Goal: Navigation & Orientation: Understand site structure

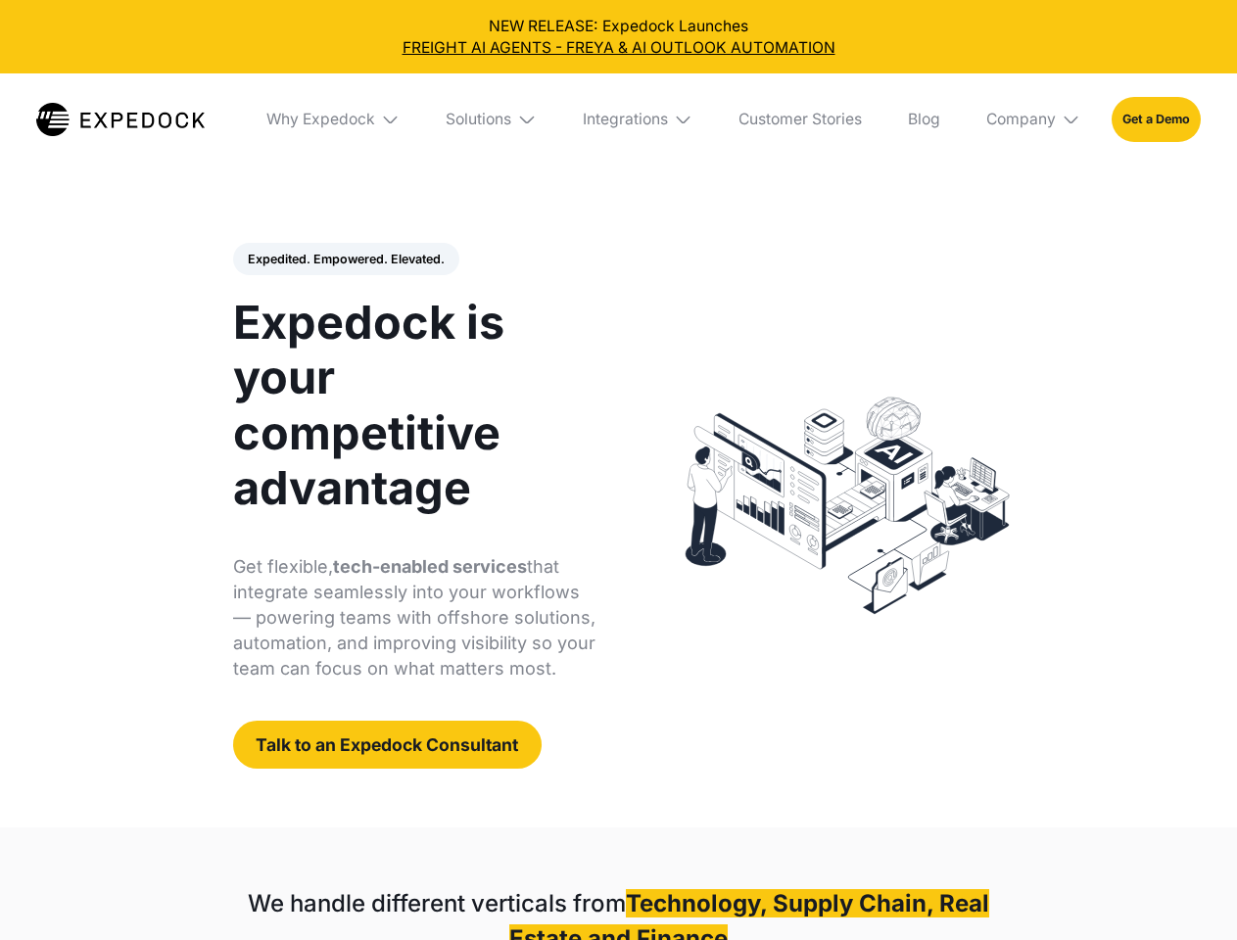
select select
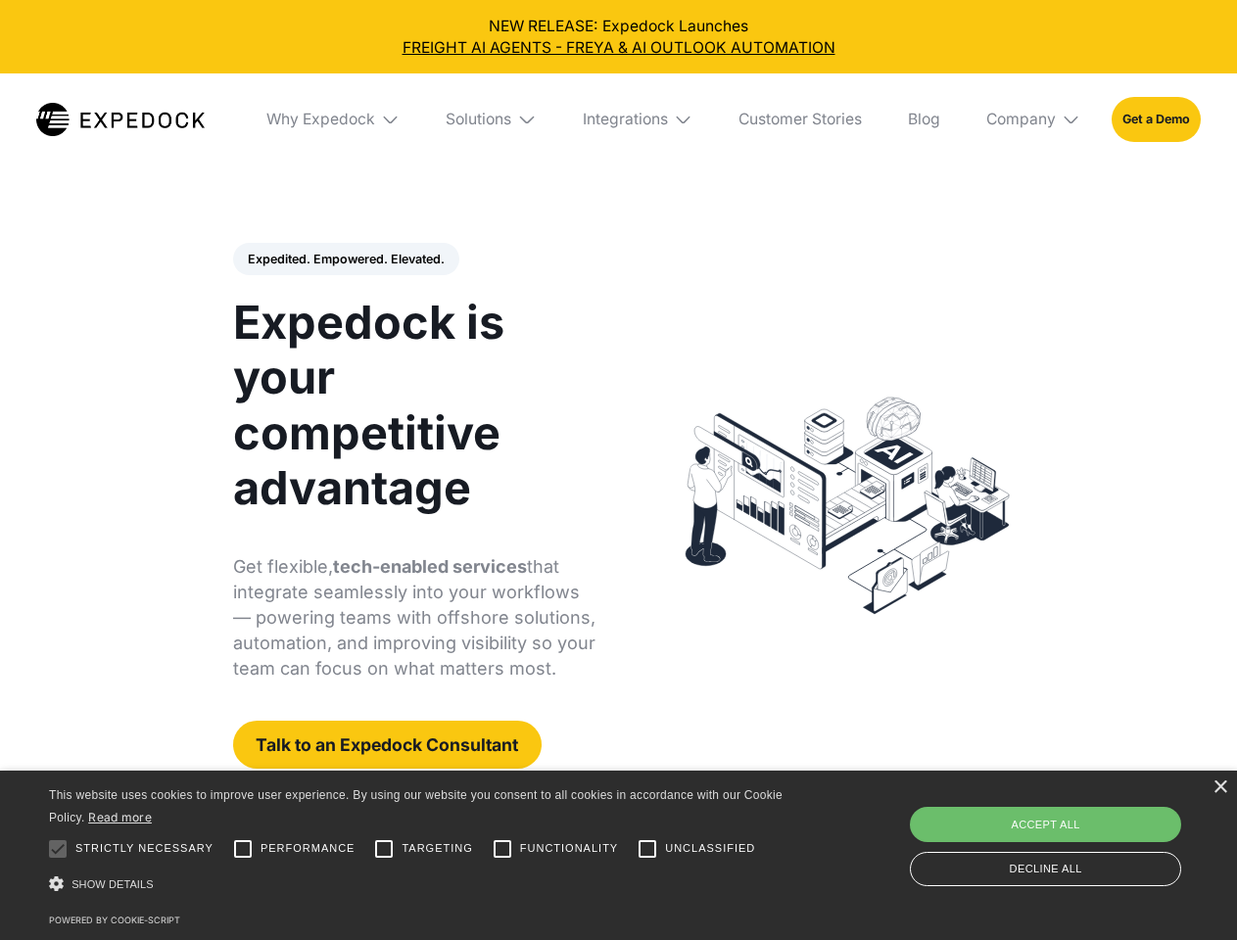
click at [618, 119] on div "Integrations" at bounding box center [625, 120] width 85 height 20
click at [334, 119] on div "Why Expedock" at bounding box center [304, 120] width 109 height 20
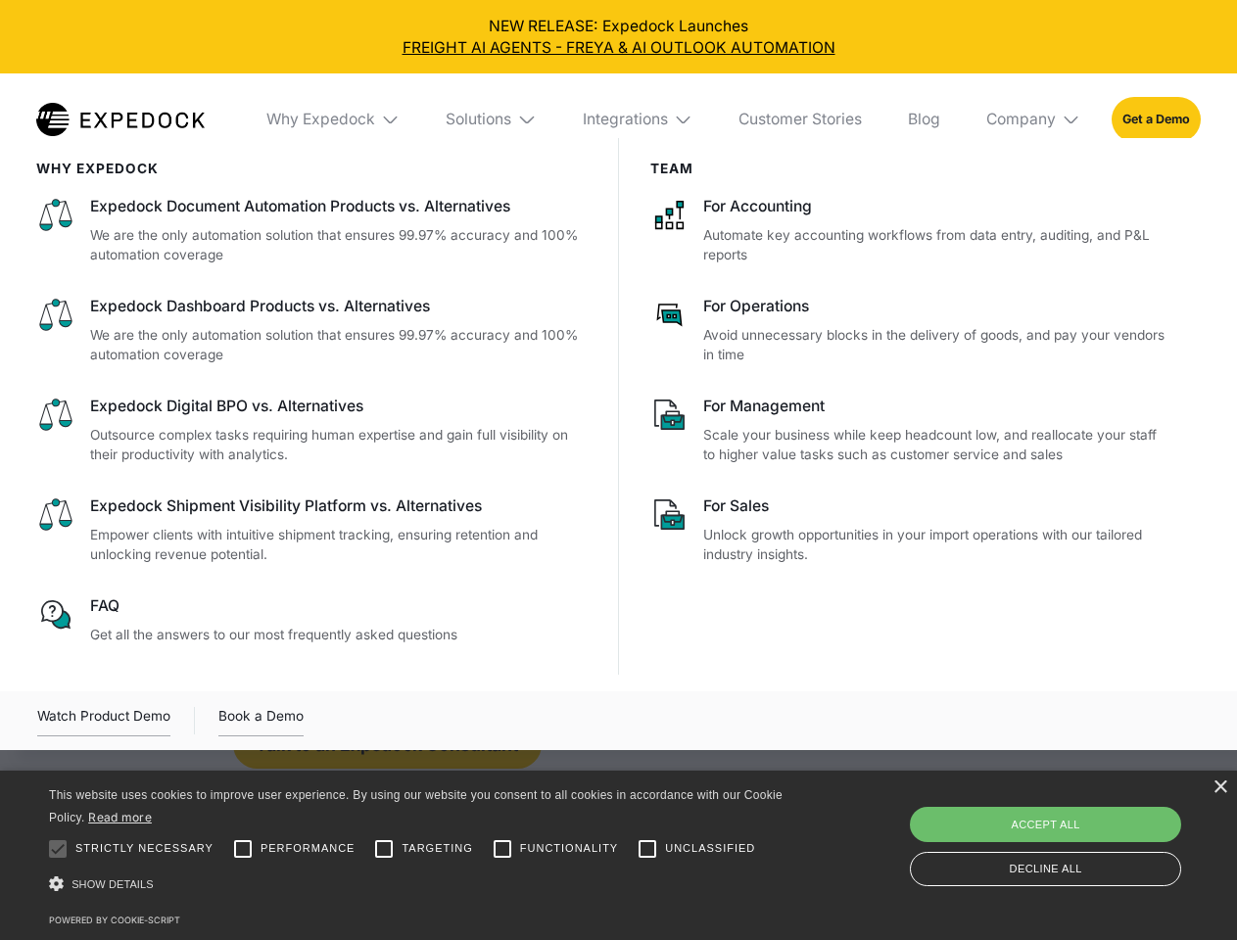
click at [492, 119] on div "Solutions" at bounding box center [478, 120] width 66 height 20
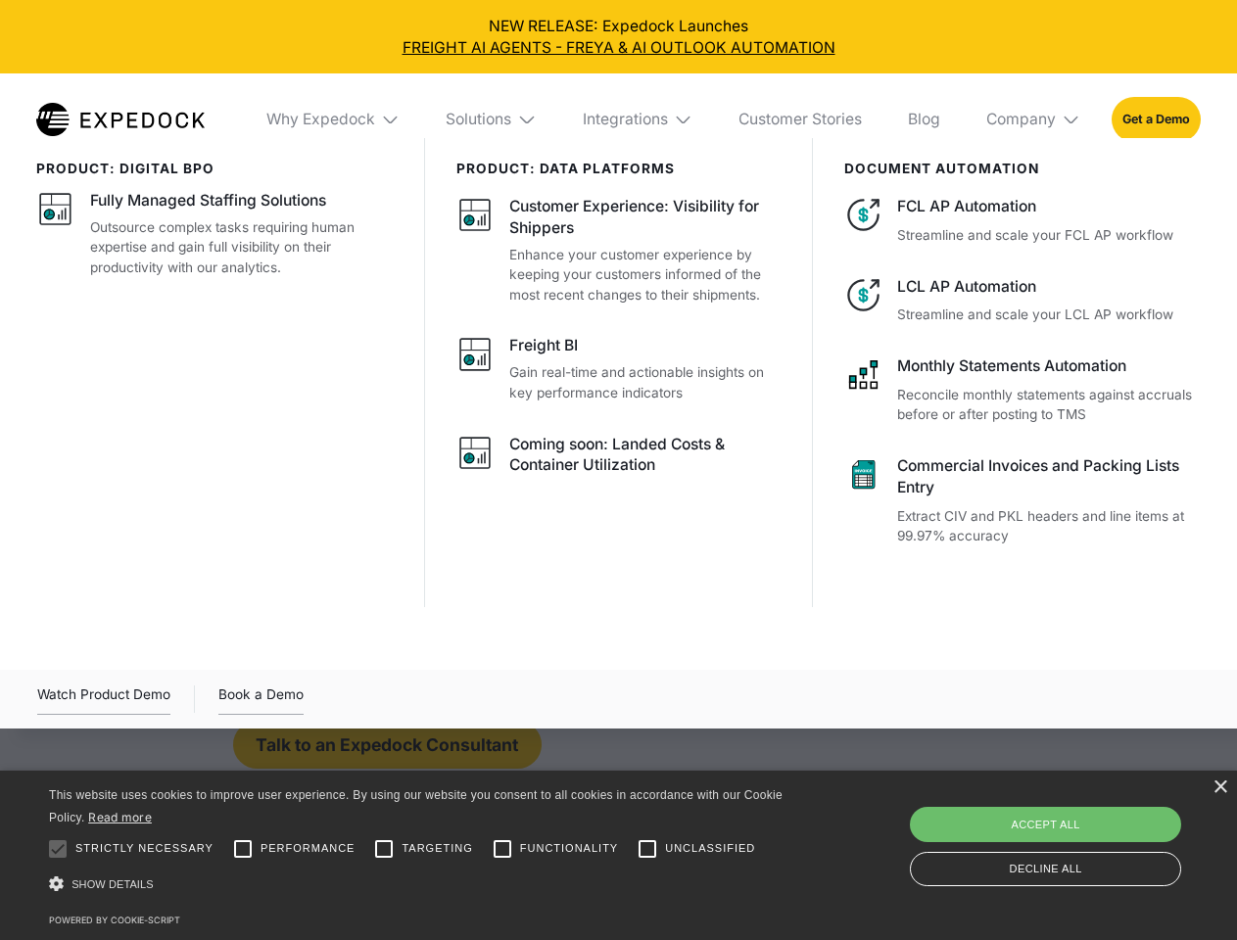
click at [638, 119] on div "Integrations" at bounding box center [625, 120] width 85 height 20
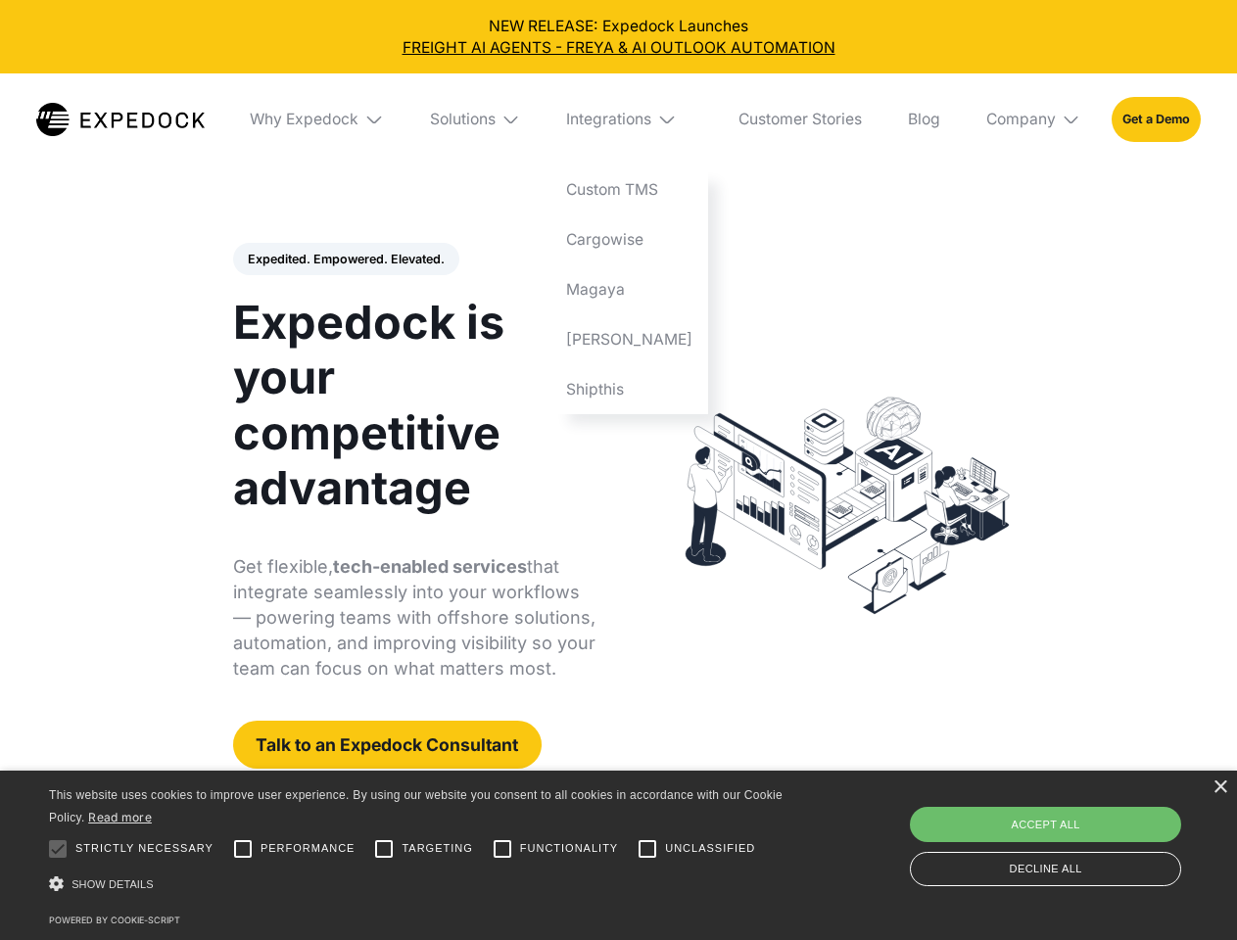
click at [1034, 119] on div "Company" at bounding box center [1021, 120] width 70 height 20
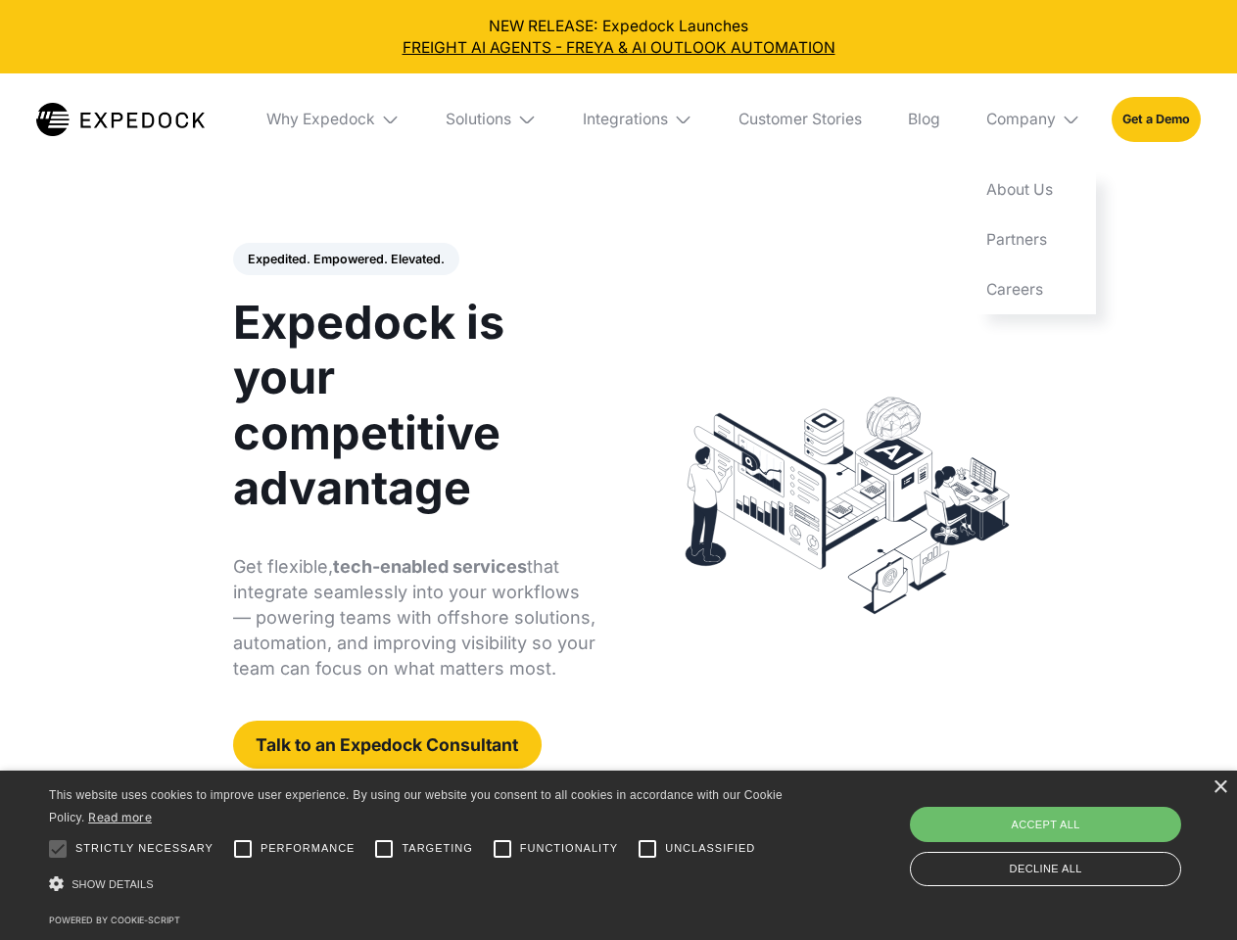
click at [345, 259] on div "Expedited. Empowered. Elevated. Automate Freight Document Extraction at 99.97% …" at bounding box center [414, 506] width 363 height 527
click at [58, 849] on div at bounding box center [57, 848] width 39 height 39
click at [243, 849] on input "Performance" at bounding box center [242, 848] width 39 height 39
checkbox input "true"
click at [384, 849] on input "Targeting" at bounding box center [383, 848] width 39 height 39
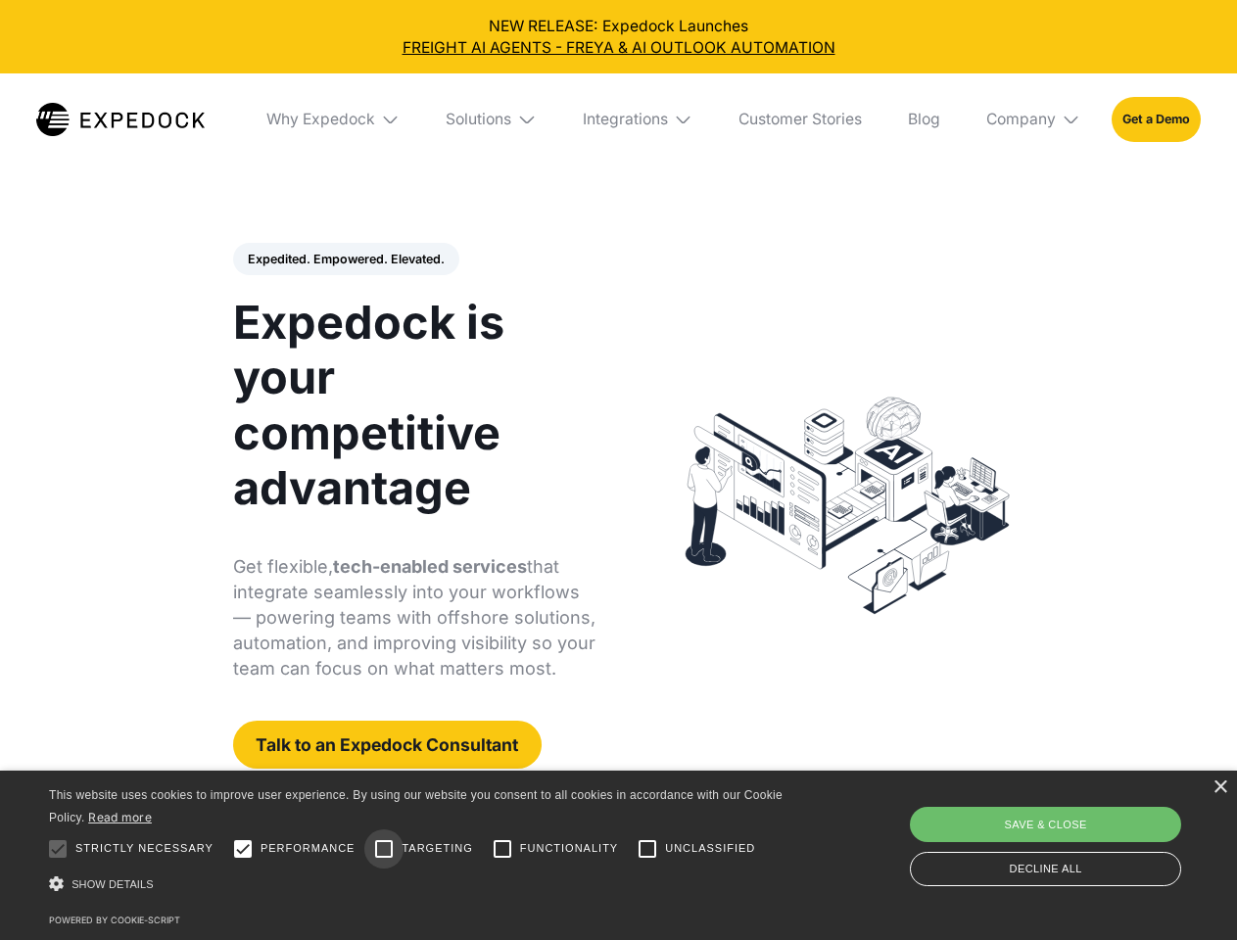
checkbox input "true"
click at [502, 849] on input "Functionality" at bounding box center [502, 848] width 39 height 39
checkbox input "true"
